Goal: Transaction & Acquisition: Book appointment/travel/reservation

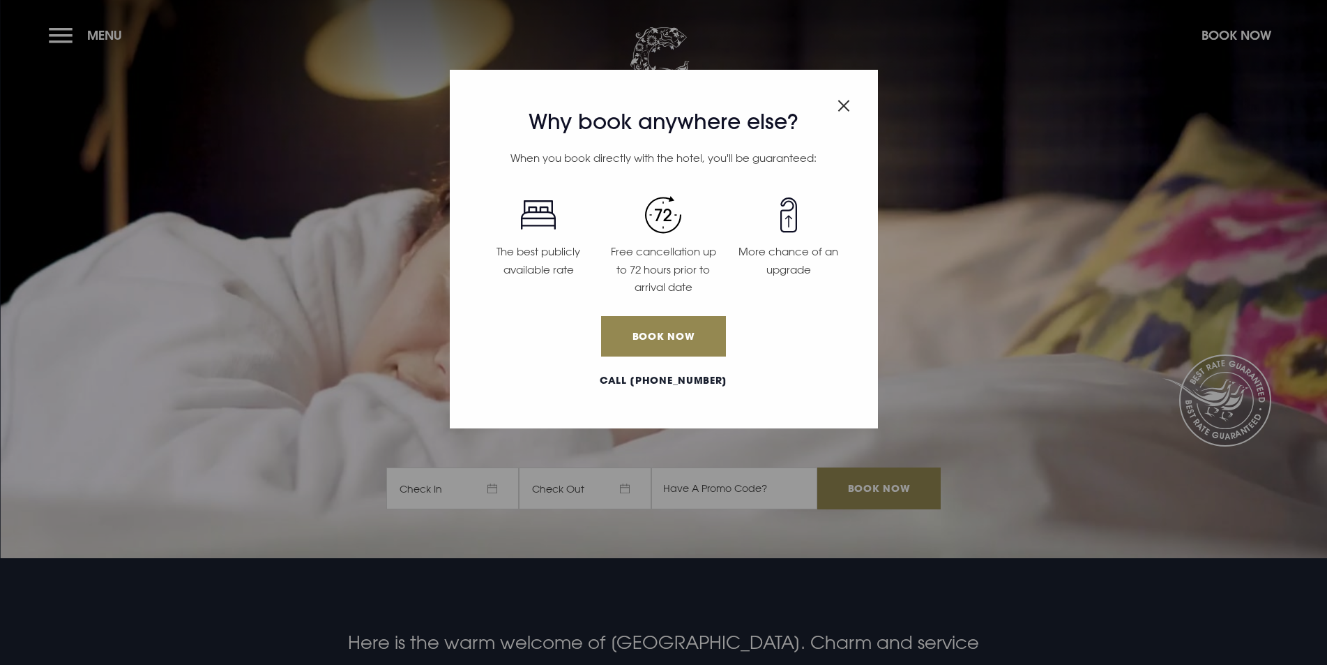
click at [846, 95] on span "Close modal" at bounding box center [844, 102] width 13 height 27
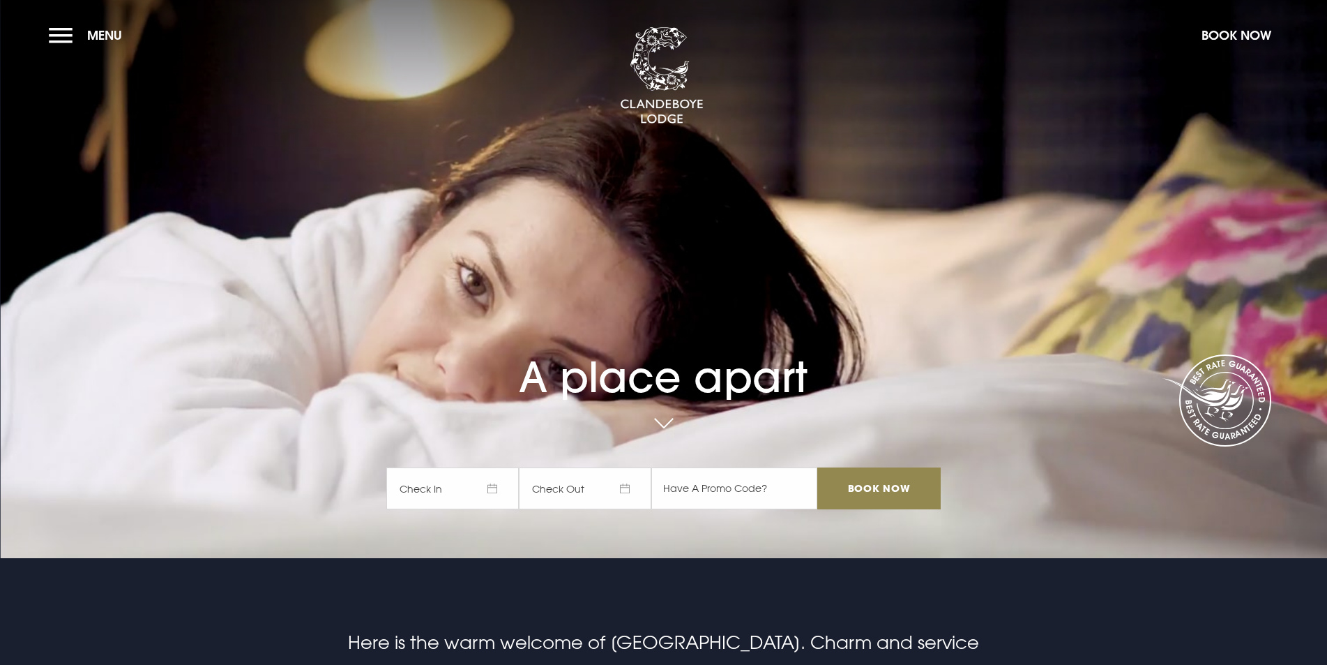
click at [506, 491] on span "Check In" at bounding box center [452, 488] width 133 height 42
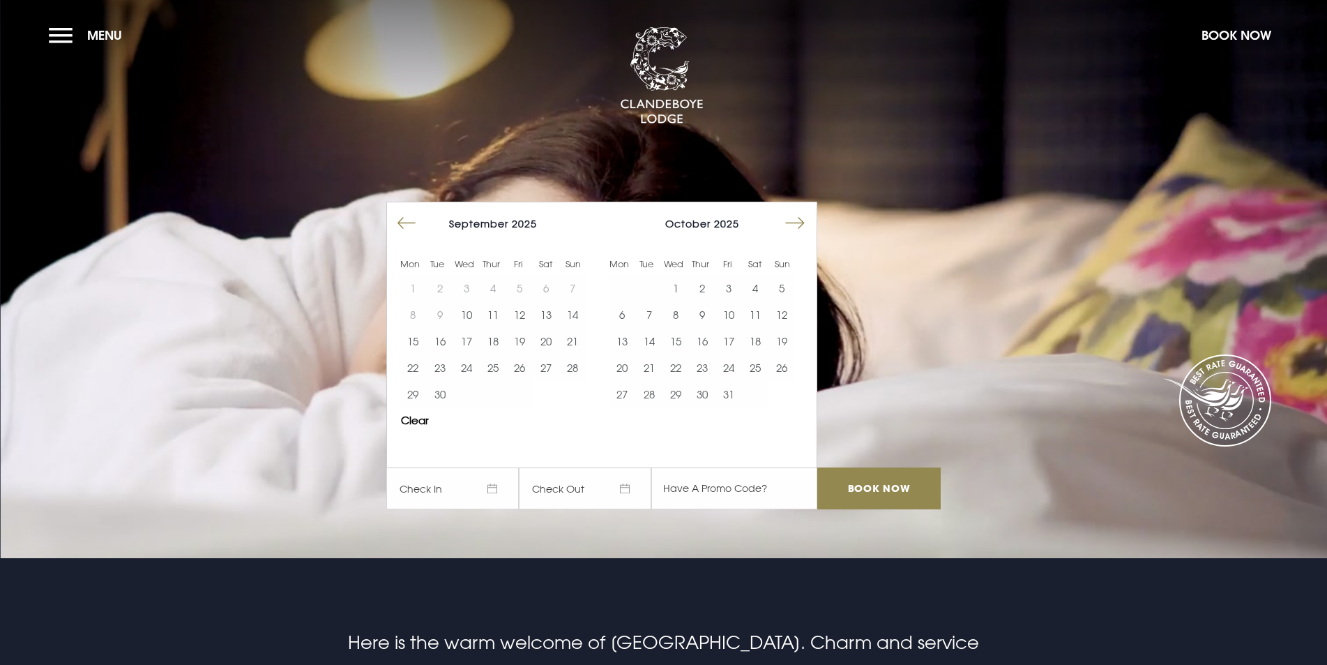
click at [804, 220] on button "Move forward to switch to the next month." at bounding box center [795, 223] width 27 height 27
click at [525, 394] on button "28" at bounding box center [519, 394] width 27 height 27
click at [583, 398] on button "30" at bounding box center [572, 394] width 27 height 27
click at [886, 483] on input "Book Now" at bounding box center [878, 488] width 123 height 42
